Goal: Transaction & Acquisition: Purchase product/service

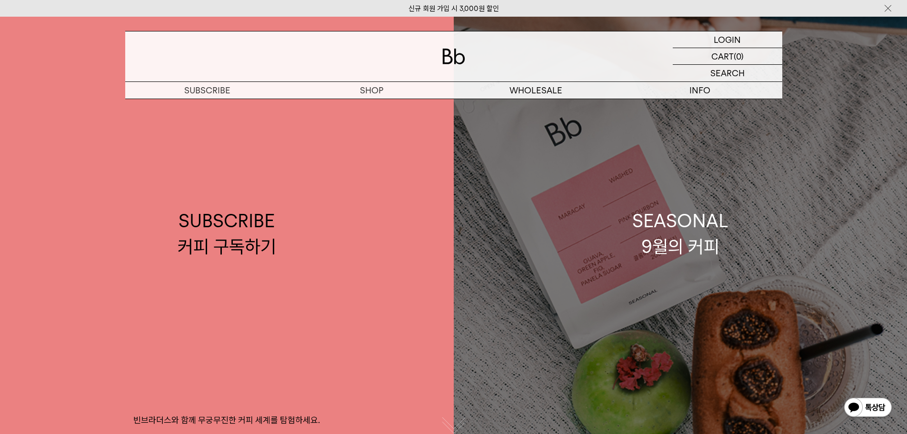
click at [553, 279] on link "SEASONAL 9월의 커피" at bounding box center [681, 234] width 454 height 434
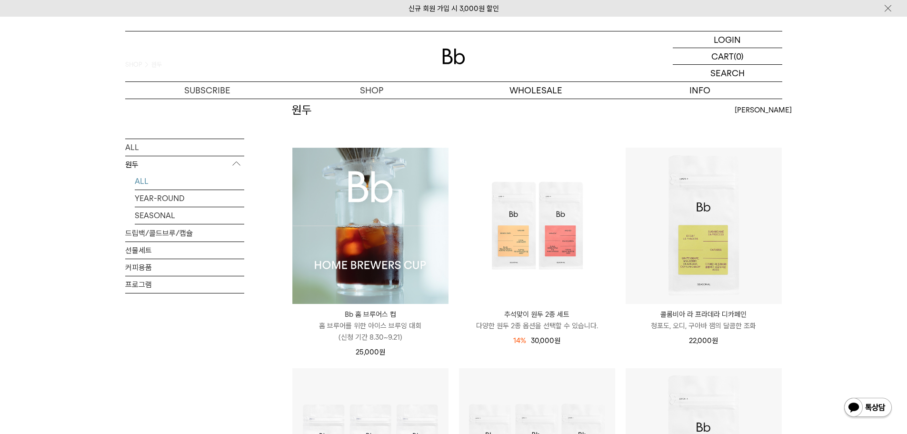
scroll to position [95, 0]
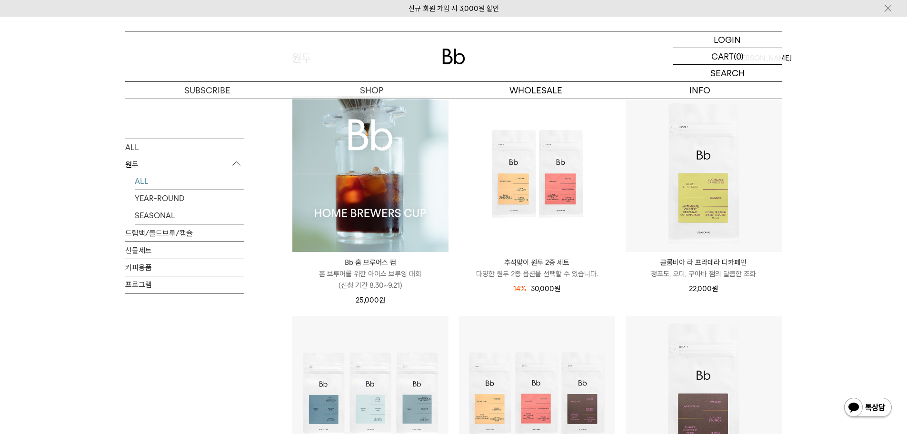
drag, startPoint x: 60, startPoint y: 252, endPoint x: 81, endPoint y: 168, distance: 87.1
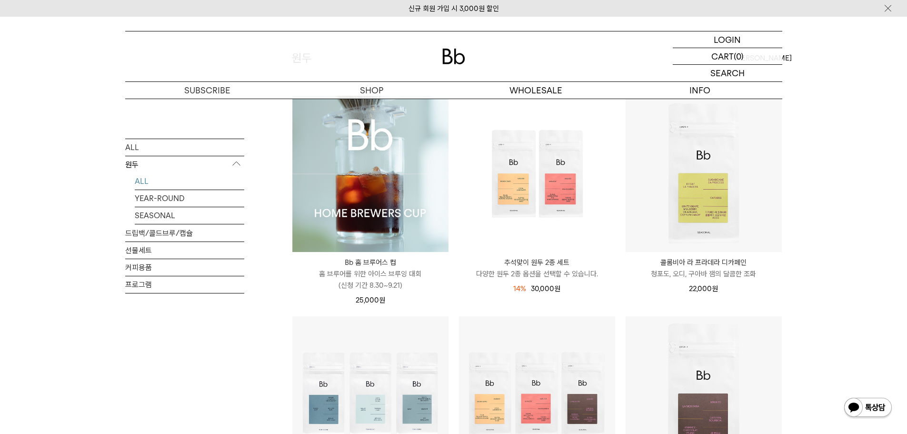
drag, startPoint x: 54, startPoint y: 124, endPoint x: 47, endPoint y: 99, distance: 26.1
click at [65, 91] on div "LOGIN 로그인 LOGIN 로그인 CART 장바구니 (0) SEARCH 검색 검색폼 ** 추천상품" at bounding box center [453, 58] width 907 height 82
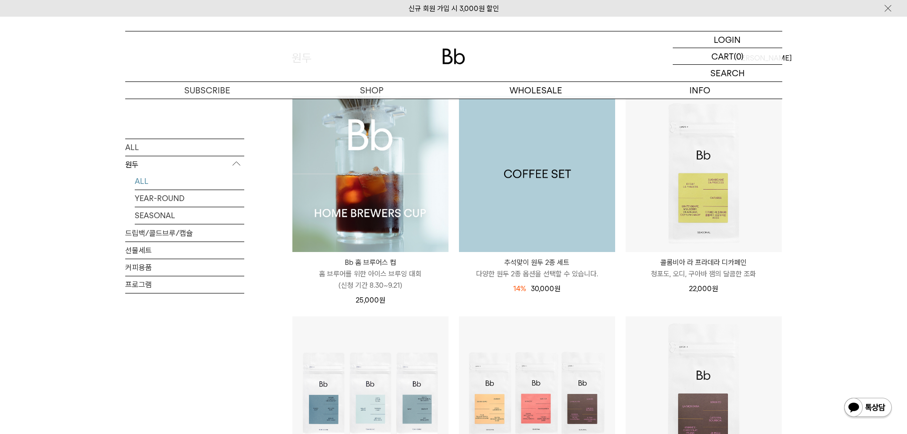
click at [546, 151] on img at bounding box center [537, 174] width 156 height 156
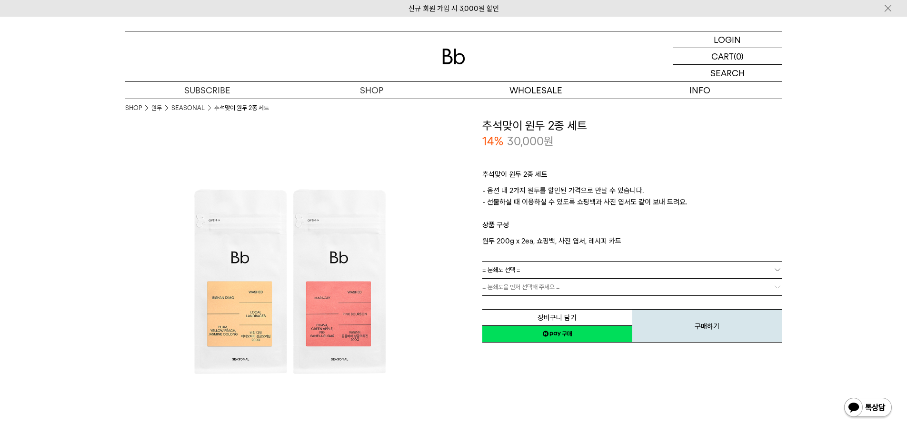
click at [472, 228] on div "**********" at bounding box center [618, 231] width 329 height 226
click at [528, 191] on p "- 옵션 내 2가지 원두를 할인된 가격으로 만날 수 있습니다. - 선물하실 때 이용하실 수 있도록 쇼핑백과 사진 엽서도 같이 보내 드려요." at bounding box center [633, 202] width 300 height 34
click at [554, 198] on p "- 옵션 내 2가지 원두를 할인된 가격으로 만날 수 있습니다. - 선물하실 때 이용하실 수 있도록 쇼핑백과 사진 엽서도 같이 보내 드려요." at bounding box center [633, 202] width 300 height 34
click at [534, 202] on p "- 옵션 내 2가지 원두를 할인된 가격으로 만날 수 있습니다. - 선물하실 때 이용하실 수 있도록 쇼핑백과 사진 엽서도 같이 보내 드려요." at bounding box center [633, 202] width 300 height 34
click at [483, 376] on div "**********" at bounding box center [618, 282] width 329 height 329
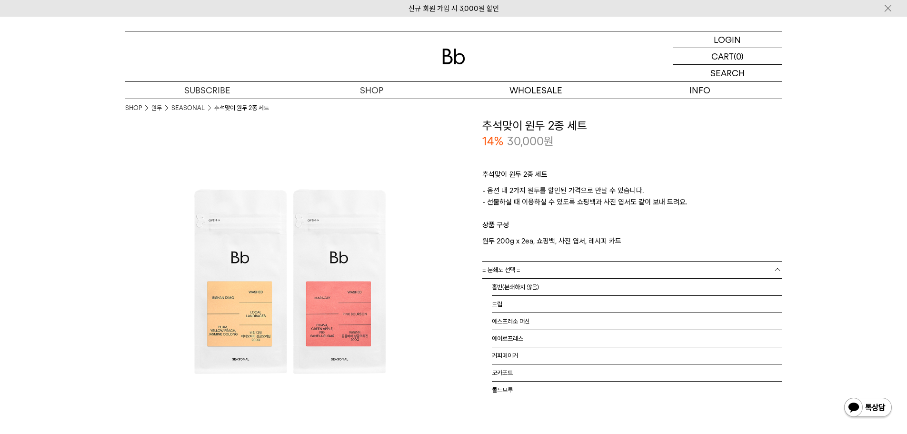
click at [522, 272] on link "= 분쇄도 선택 =" at bounding box center [633, 270] width 300 height 17
click at [518, 290] on li "홀빈(분쇄하지 않음)" at bounding box center [637, 287] width 291 height 17
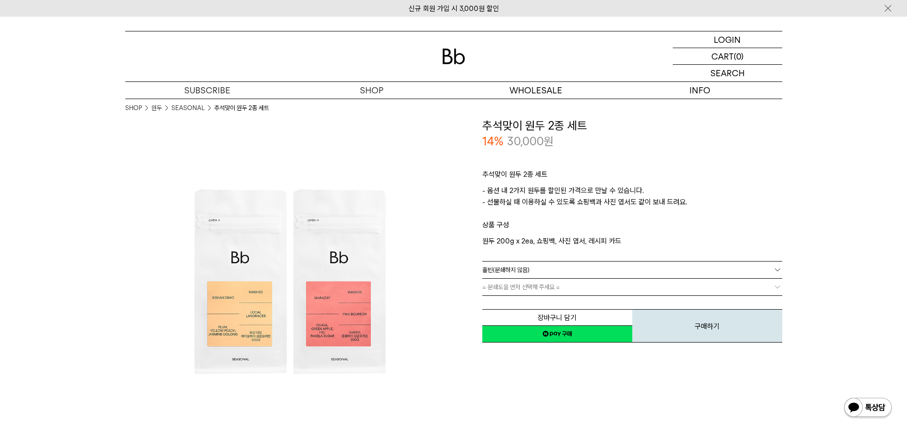
click at [511, 289] on span "= 분쇄도을 먼저 선택해 주세요 =" at bounding box center [522, 287] width 78 height 17
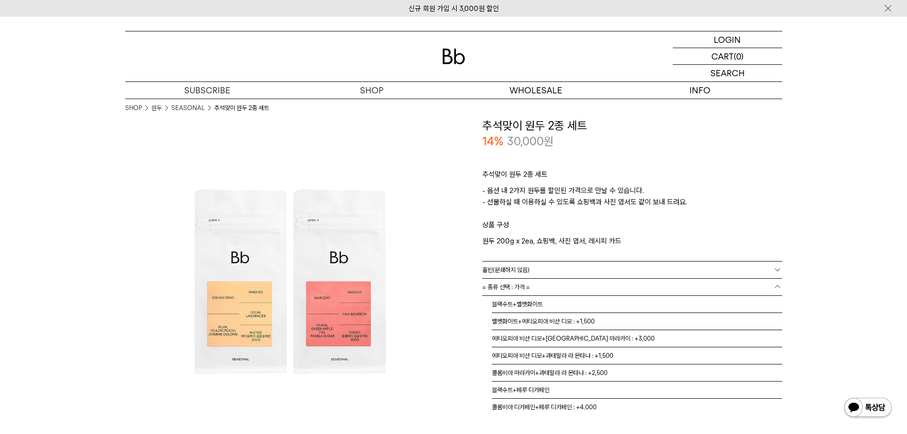
click at [428, 262] on img at bounding box center [289, 282] width 329 height 329
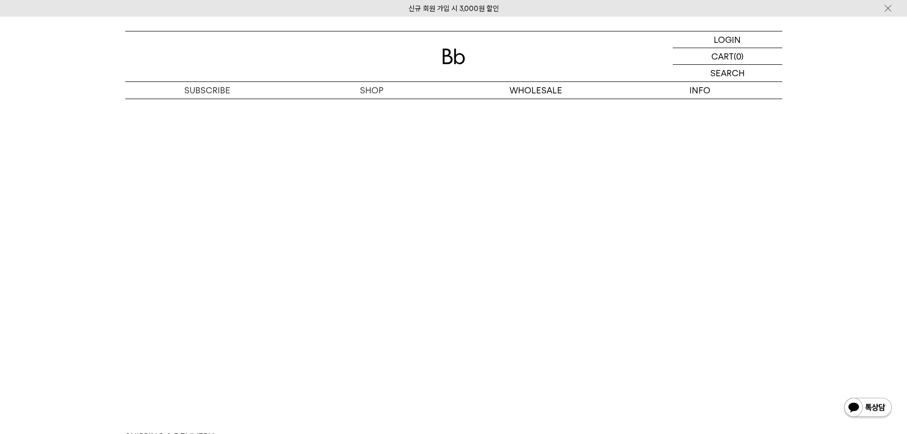
scroll to position [1620, 0]
